Goal: Task Accomplishment & Management: Manage account settings

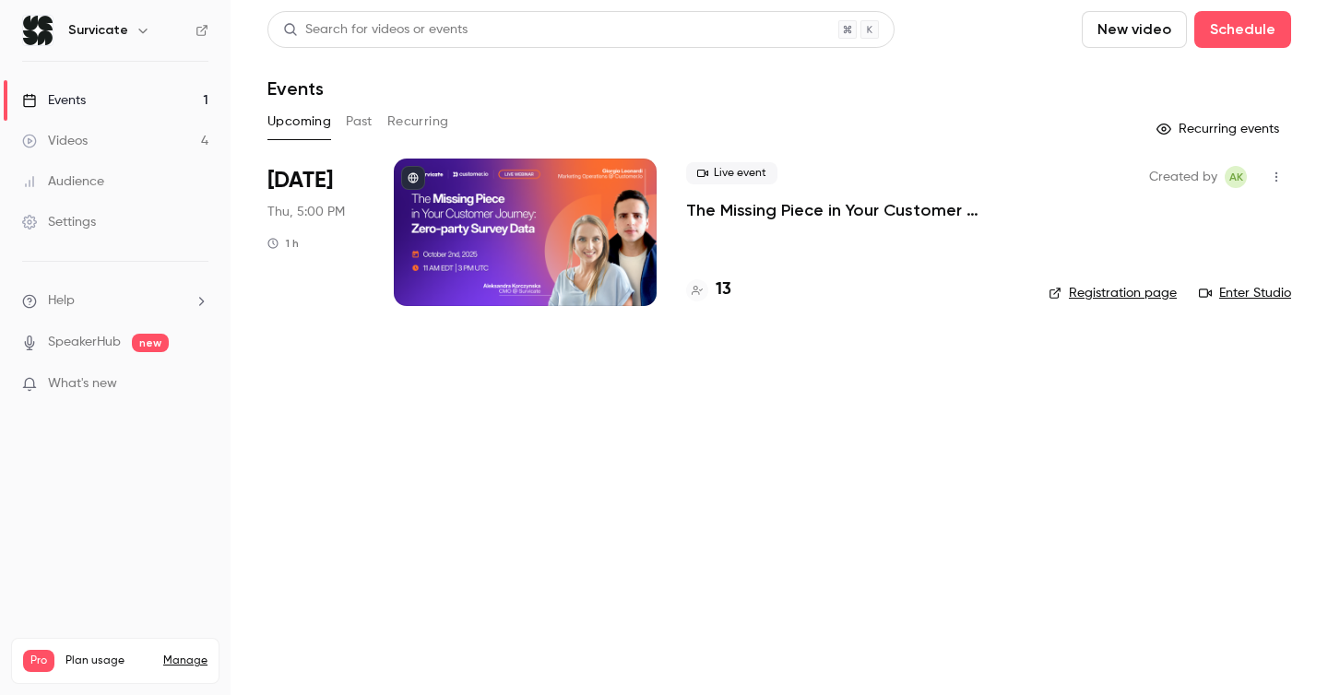
click at [759, 194] on div "Live event The Missing Piece in Your Customer Journey: Zero-party Survey Data" at bounding box center [852, 191] width 333 height 59
click at [754, 217] on p "The Missing Piece in Your Customer Journey: Zero-party Survey Data" at bounding box center [852, 210] width 333 height 22
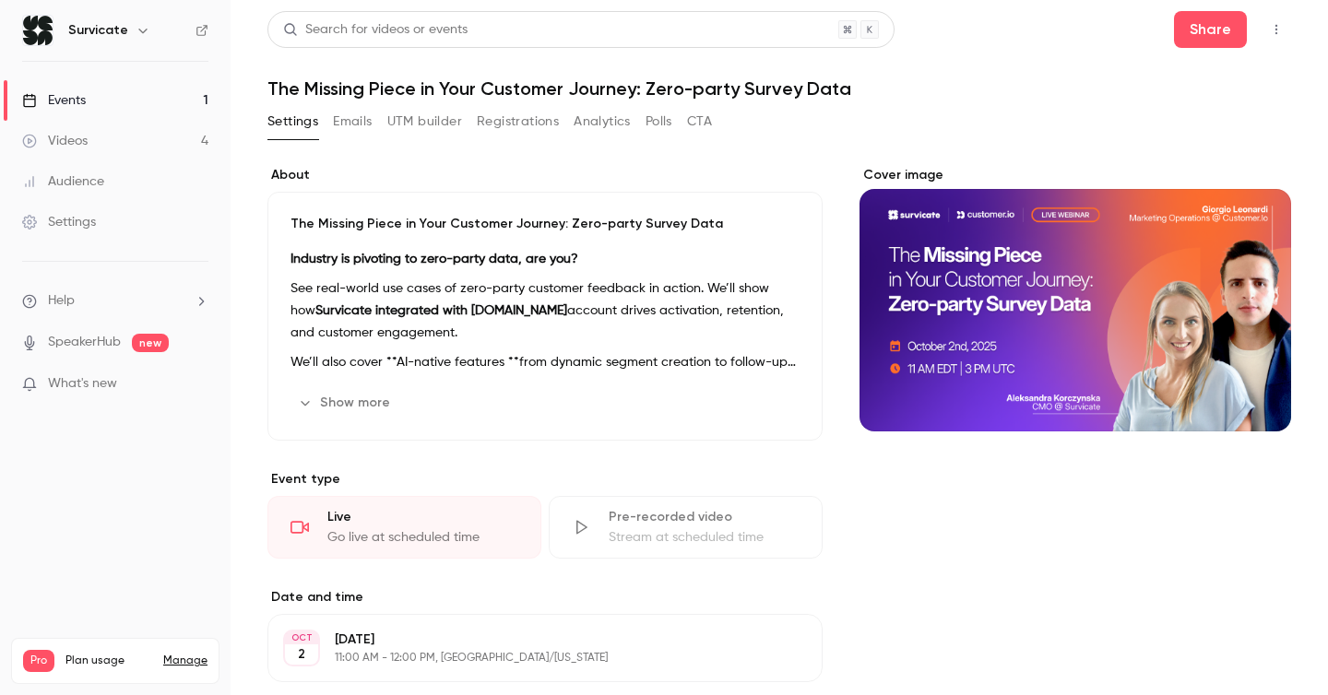
click at [537, 130] on button "Registrations" at bounding box center [518, 122] width 82 height 30
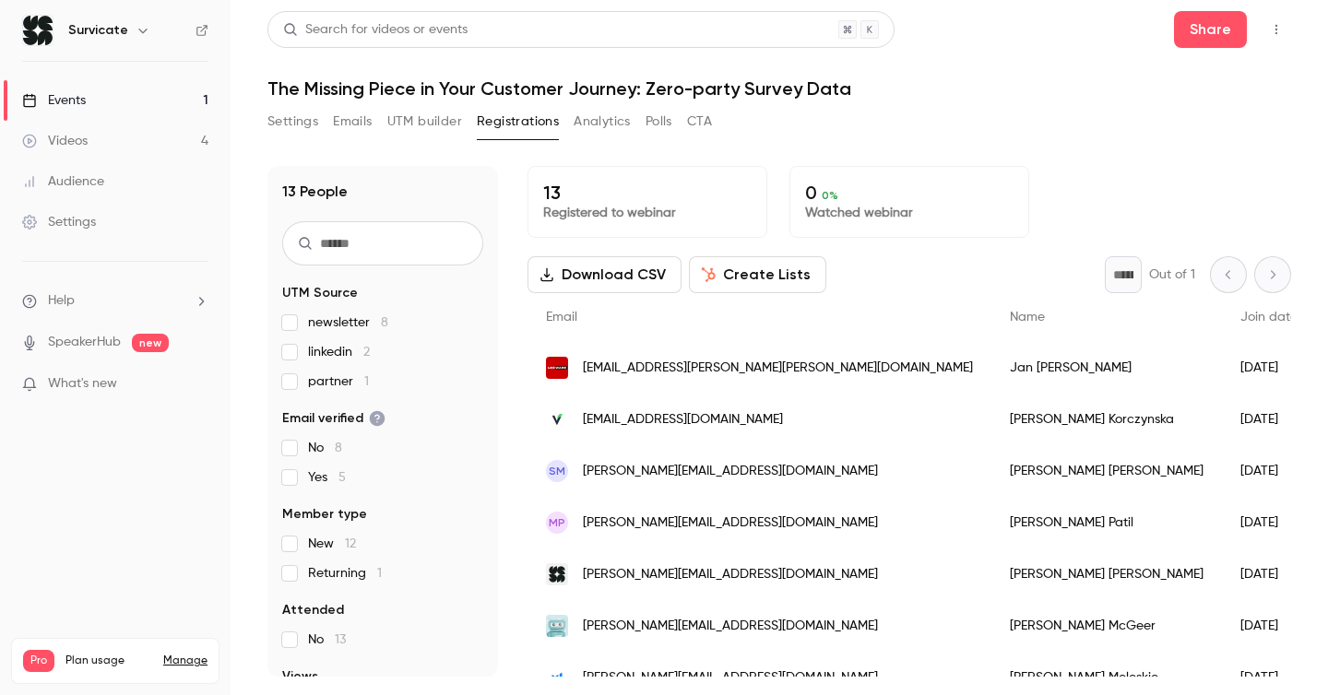
click at [299, 385] on label "partner 1" at bounding box center [382, 382] width 201 height 18
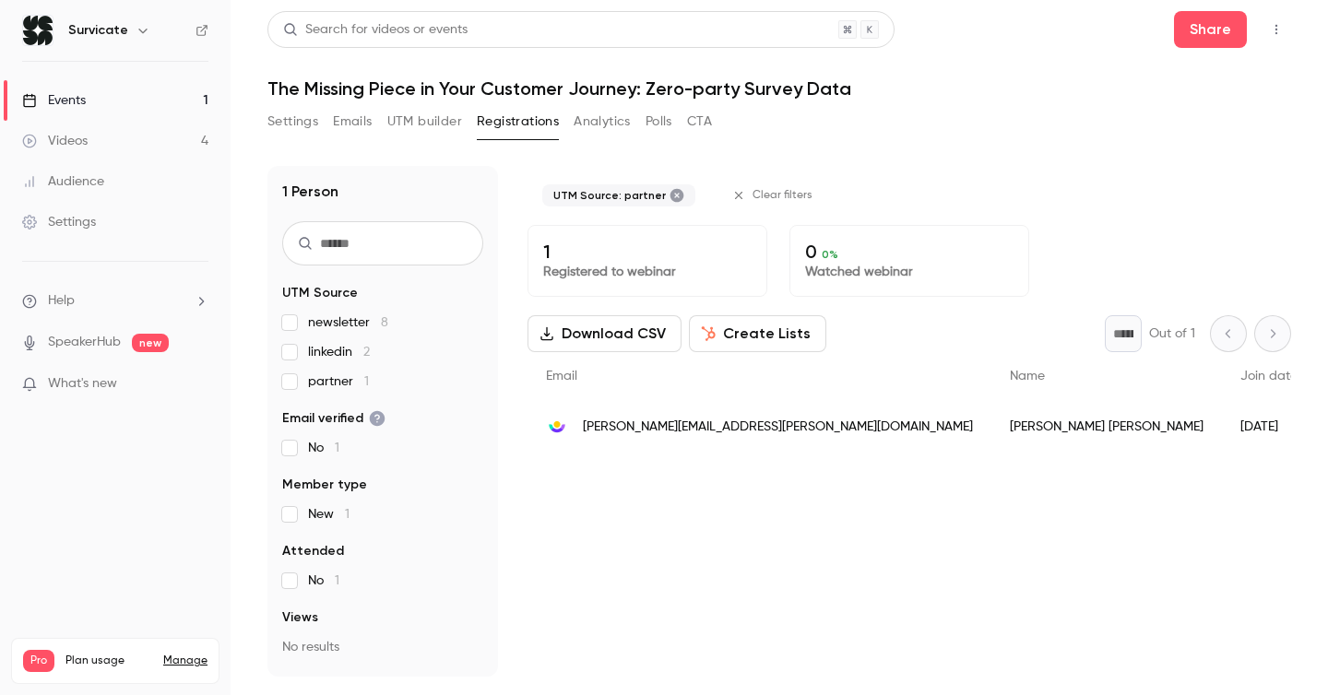
click at [297, 385] on label "partner 1" at bounding box center [382, 382] width 201 height 18
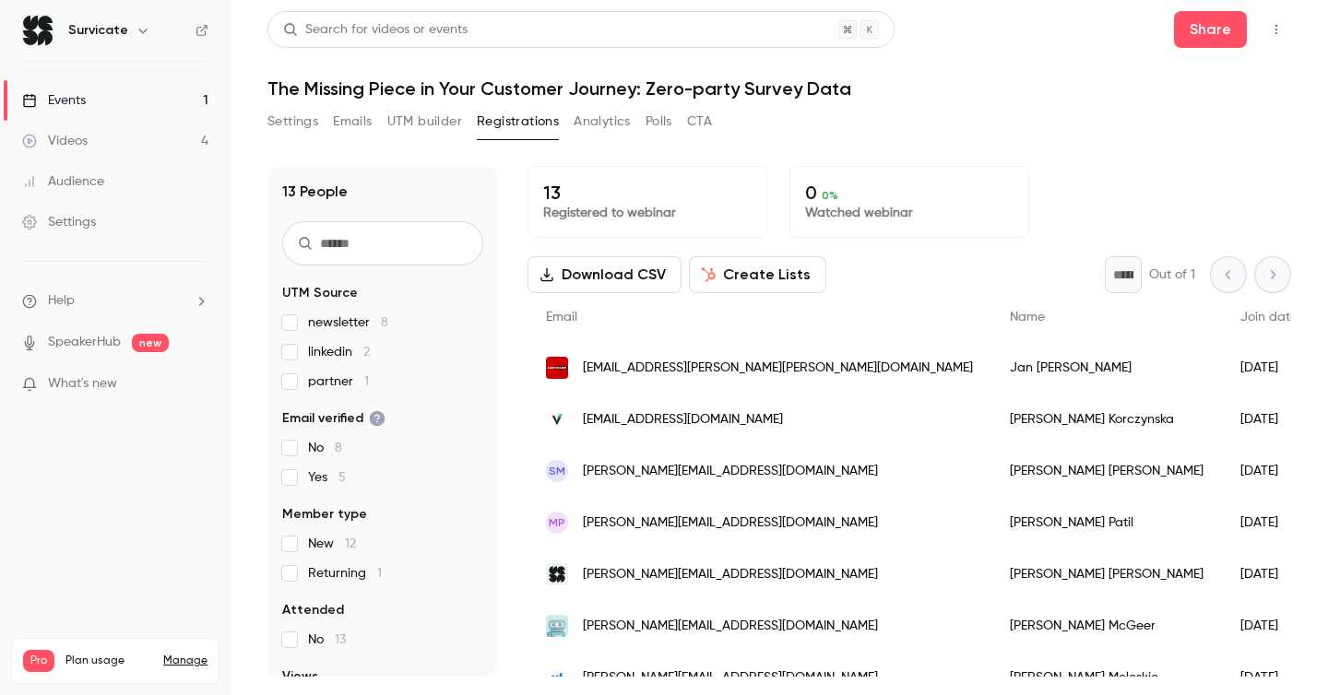
click at [297, 385] on label "partner 1" at bounding box center [382, 382] width 201 height 18
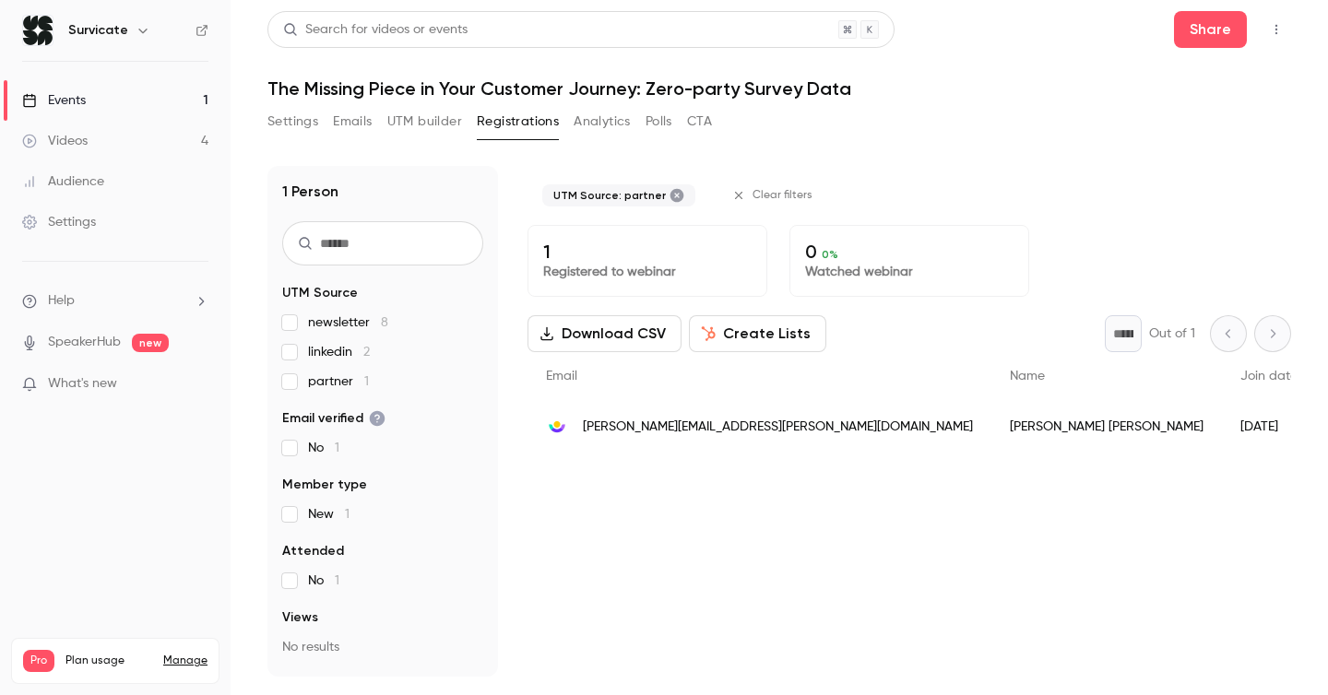
click at [297, 385] on label "partner 1" at bounding box center [382, 382] width 201 height 18
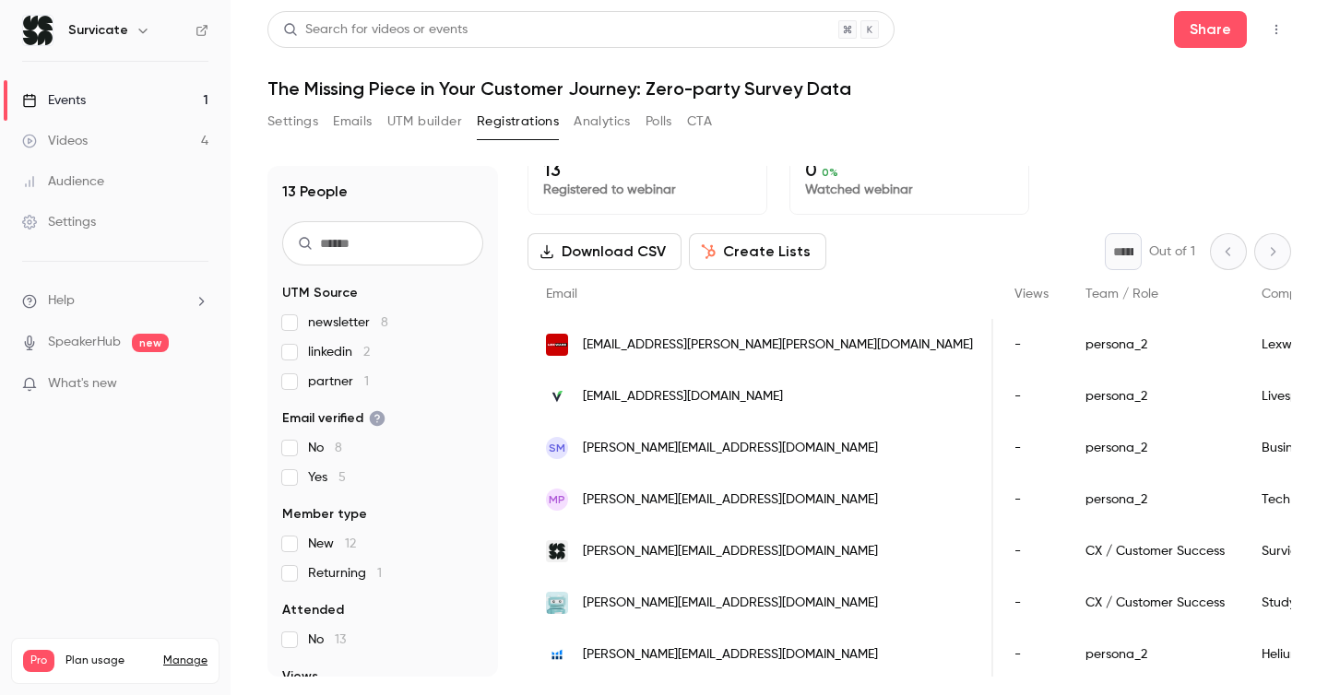
scroll to position [17, 0]
